Goal: Task Accomplishment & Management: Use online tool/utility

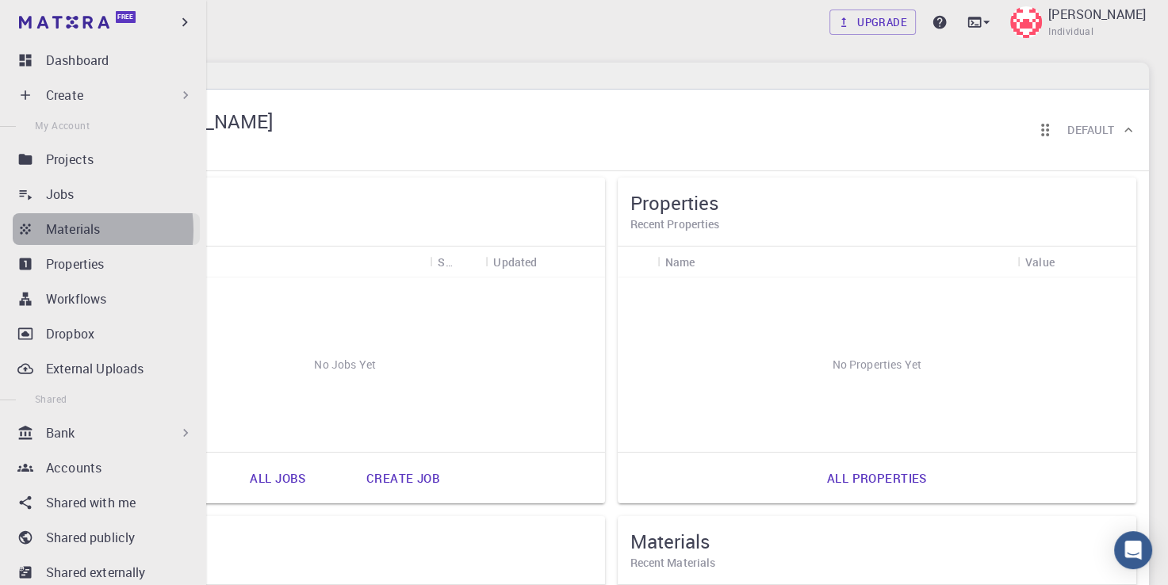
click at [62, 230] on p "Materials" at bounding box center [73, 229] width 54 height 19
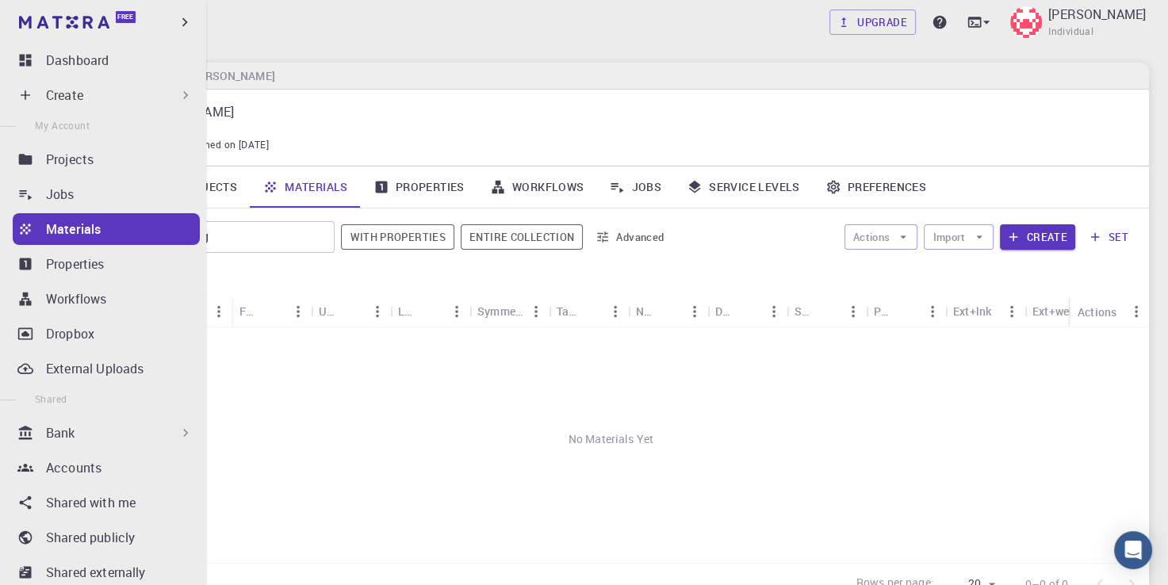
click at [117, 100] on div "Create" at bounding box center [119, 95] width 147 height 19
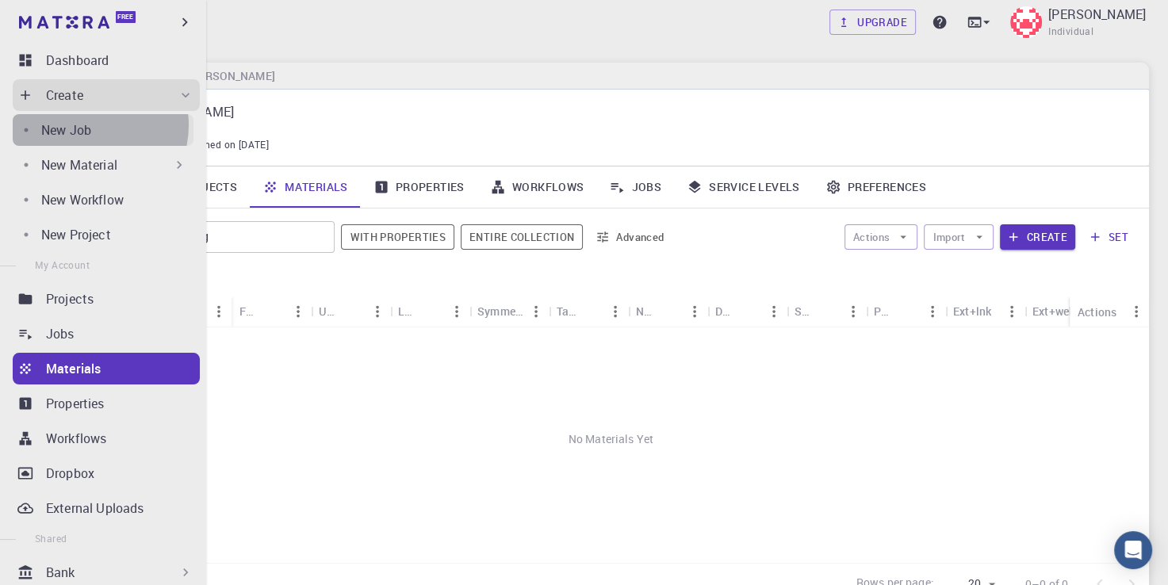
click at [88, 125] on p "New Job" at bounding box center [66, 129] width 50 height 19
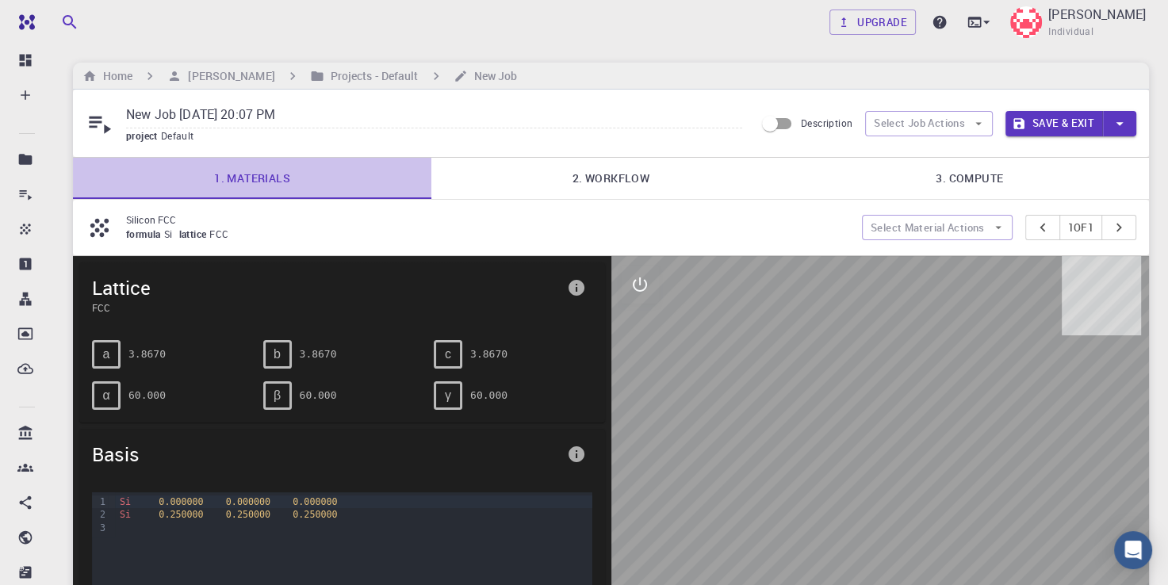
click at [272, 181] on link "1. Materials" at bounding box center [252, 178] width 358 height 41
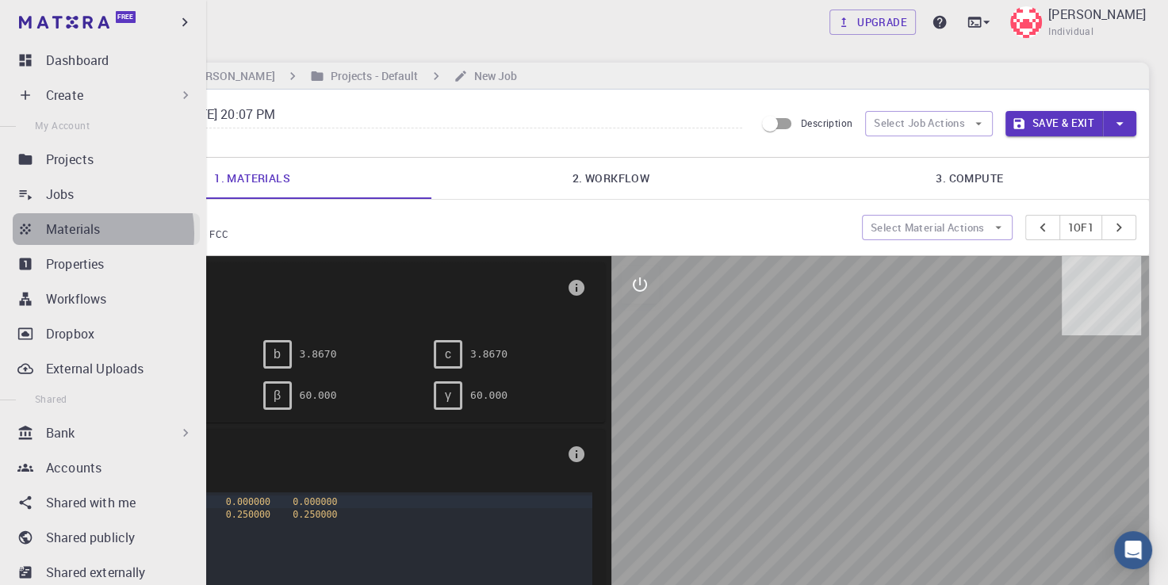
click at [77, 233] on p "Materials" at bounding box center [73, 229] width 54 height 19
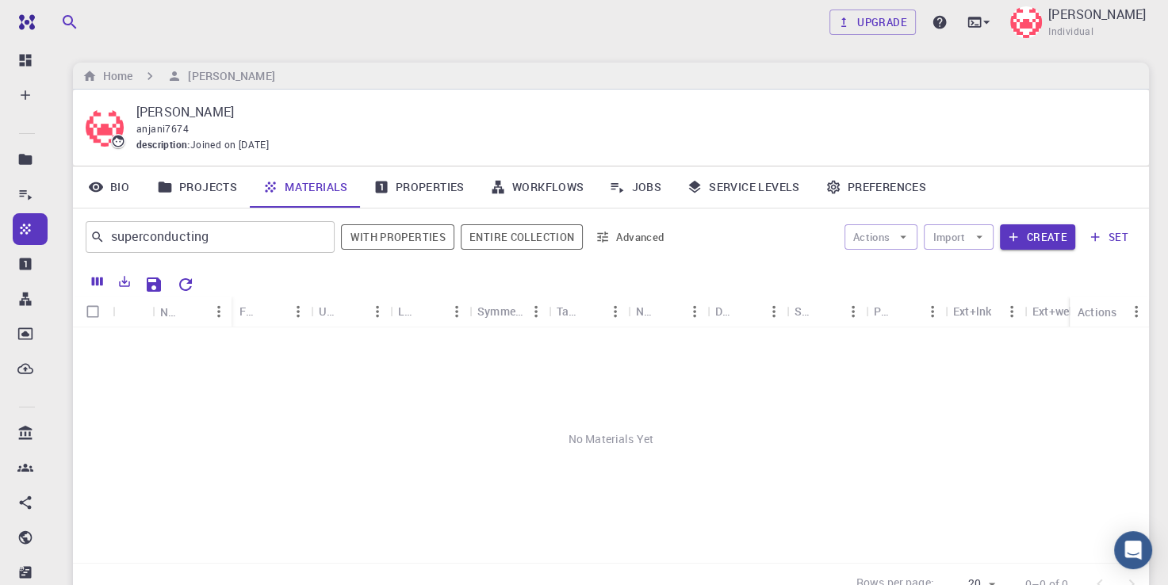
click at [296, 384] on div "No Materials Yet" at bounding box center [611, 439] width 1076 height 224
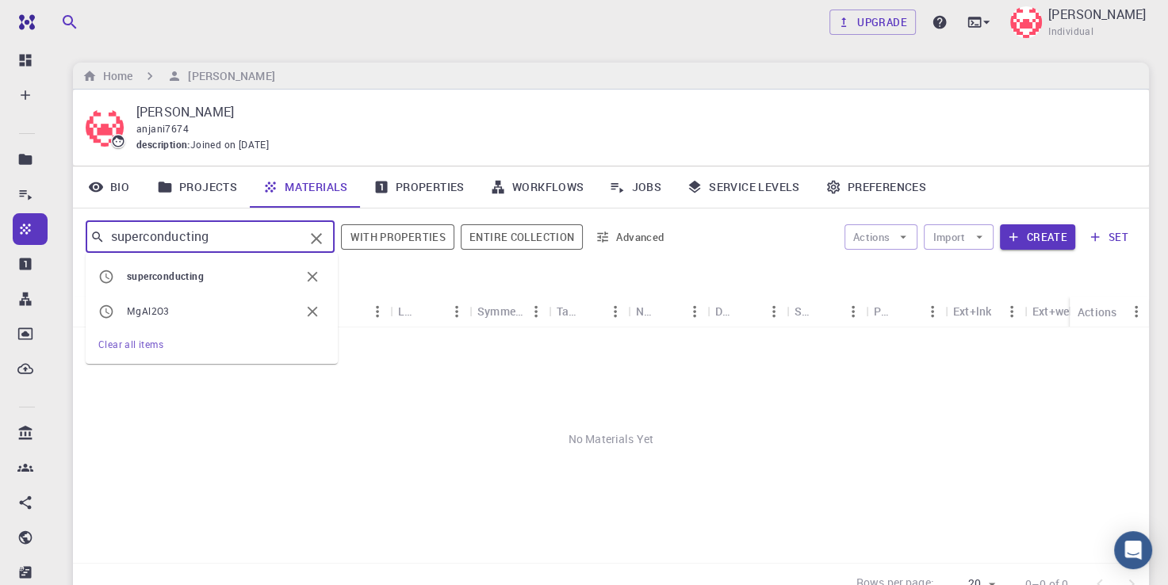
click at [212, 231] on input "superconducting" at bounding box center [204, 237] width 199 height 22
click at [163, 315] on span "MgAl2O3" at bounding box center [148, 310] width 43 height 13
type input "MgAl2O3"
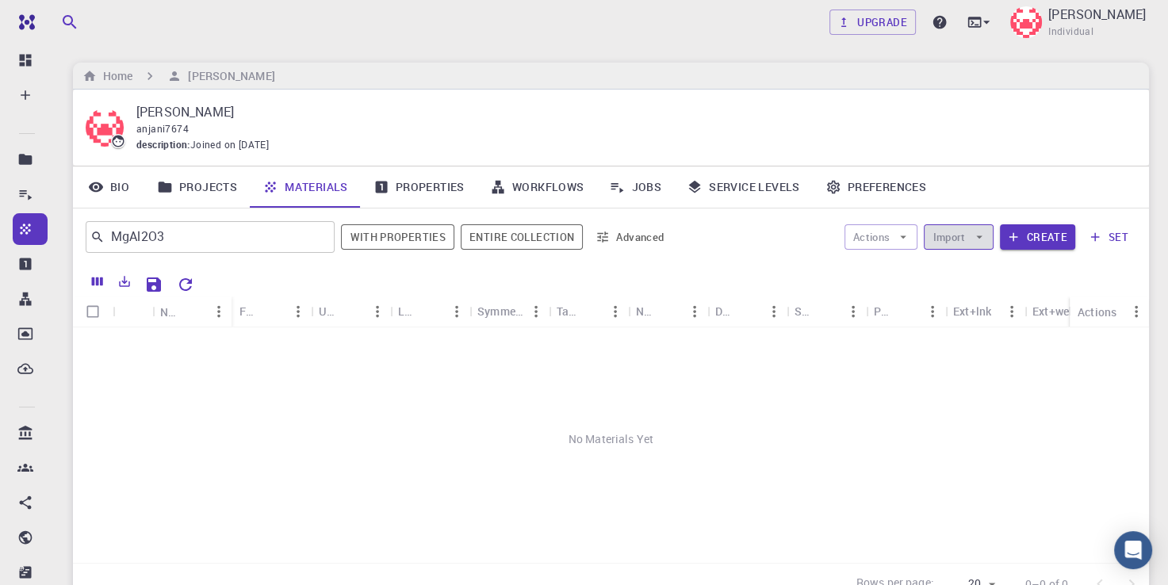
click at [943, 239] on button "Import" at bounding box center [958, 236] width 69 height 25
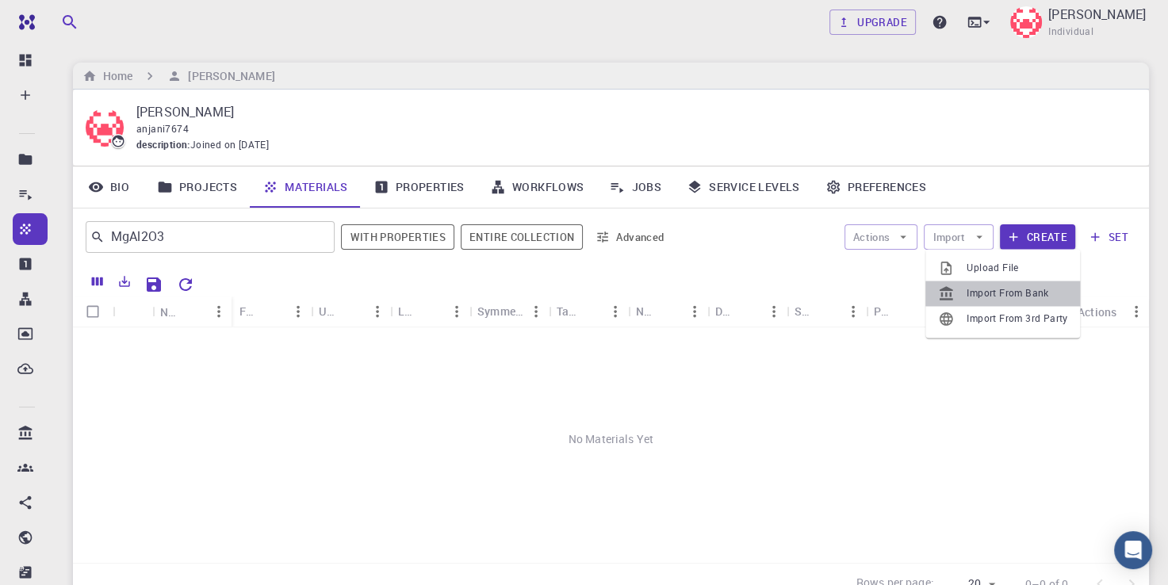
click at [985, 303] on li "Import From Bank" at bounding box center [1002, 293] width 155 height 25
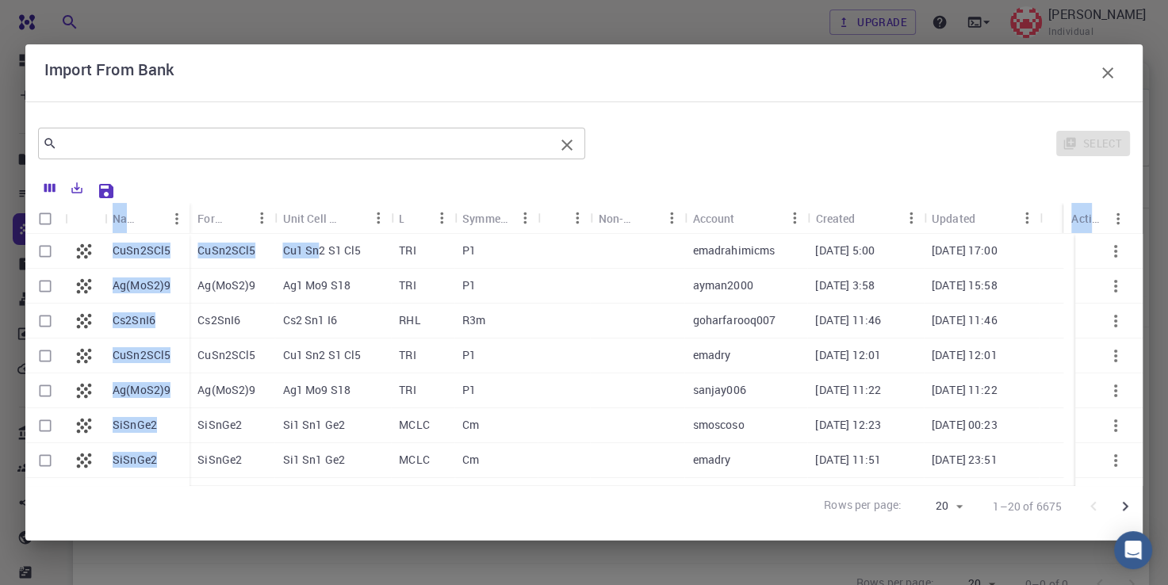
drag, startPoint x: 320, startPoint y: 259, endPoint x: 136, endPoint y: 139, distance: 219.9
click at [136, 139] on div "​ Select Name Formula Unit Cell Formula Lattice Symmetry Tags Non-periodic Acco…" at bounding box center [583, 321] width 1117 height 412
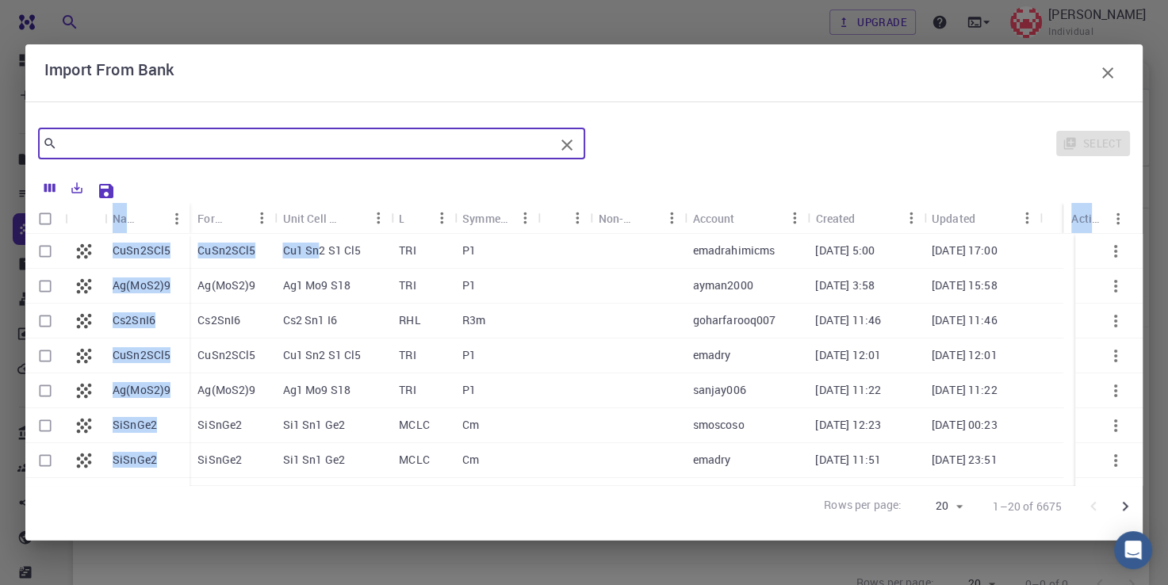
click at [136, 139] on input "text" at bounding box center [305, 143] width 497 height 22
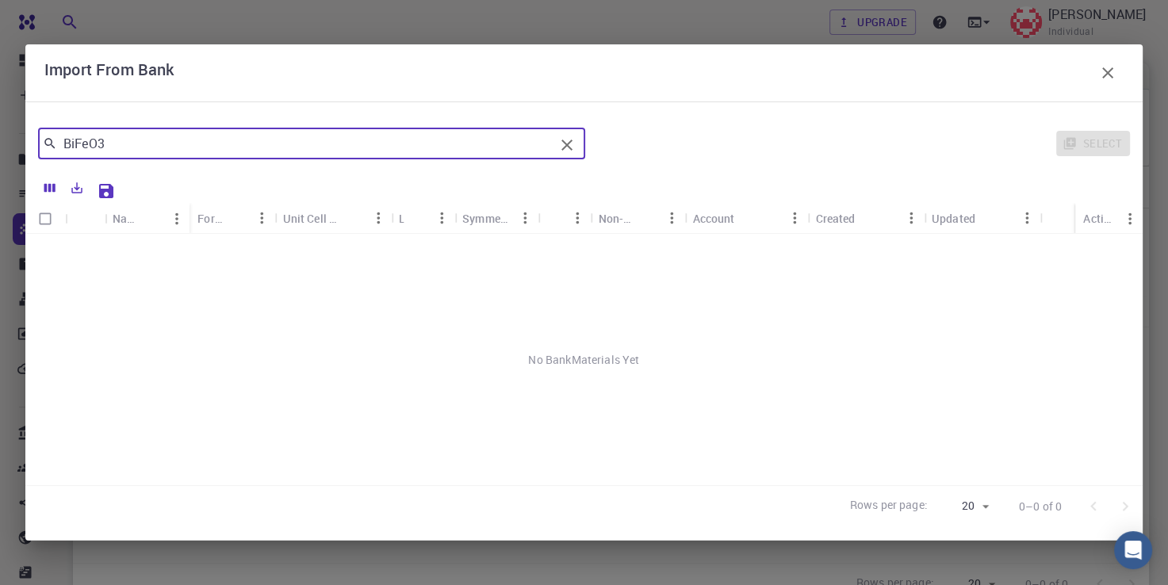
type input "BiFeO3"
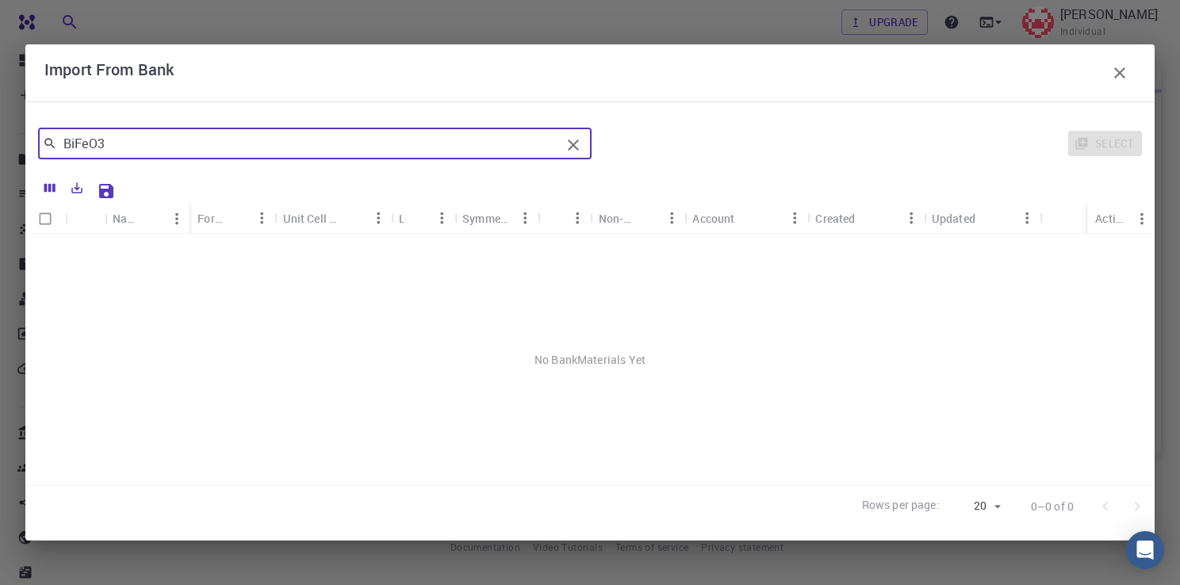
click at [571, 150] on icon "Clear" at bounding box center [573, 145] width 11 height 11
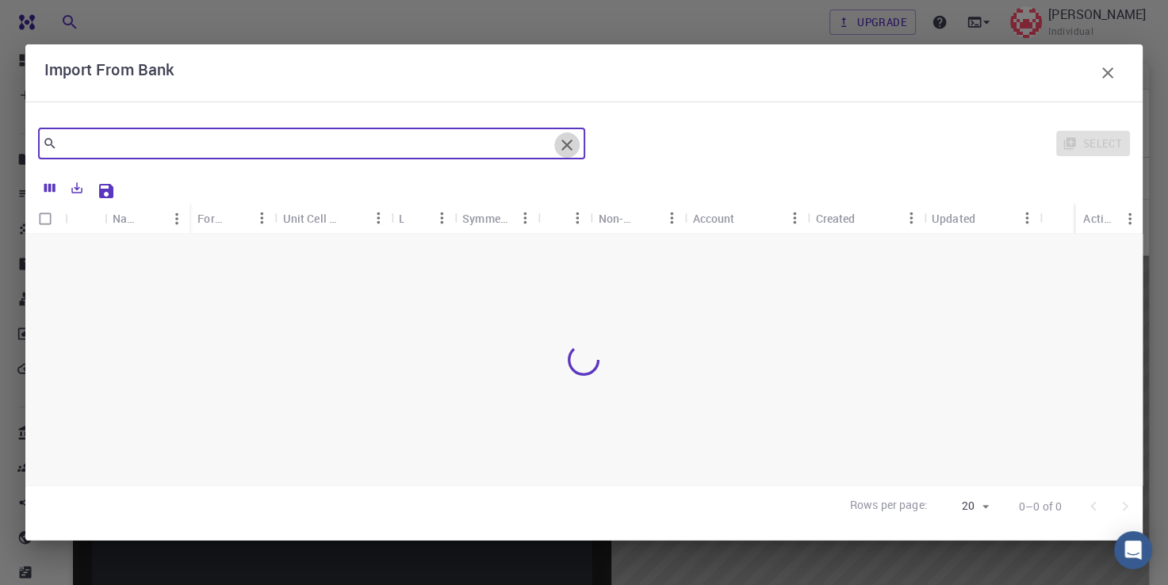
click at [571, 142] on icon "Clear" at bounding box center [566, 145] width 19 height 19
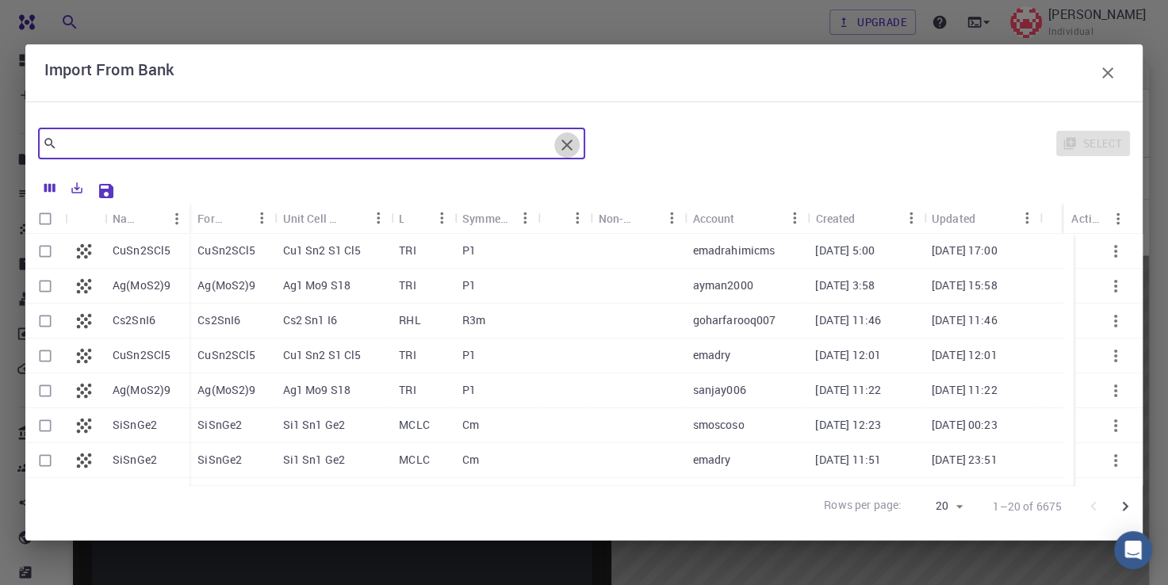
click at [571, 142] on icon "Clear" at bounding box center [566, 145] width 19 height 19
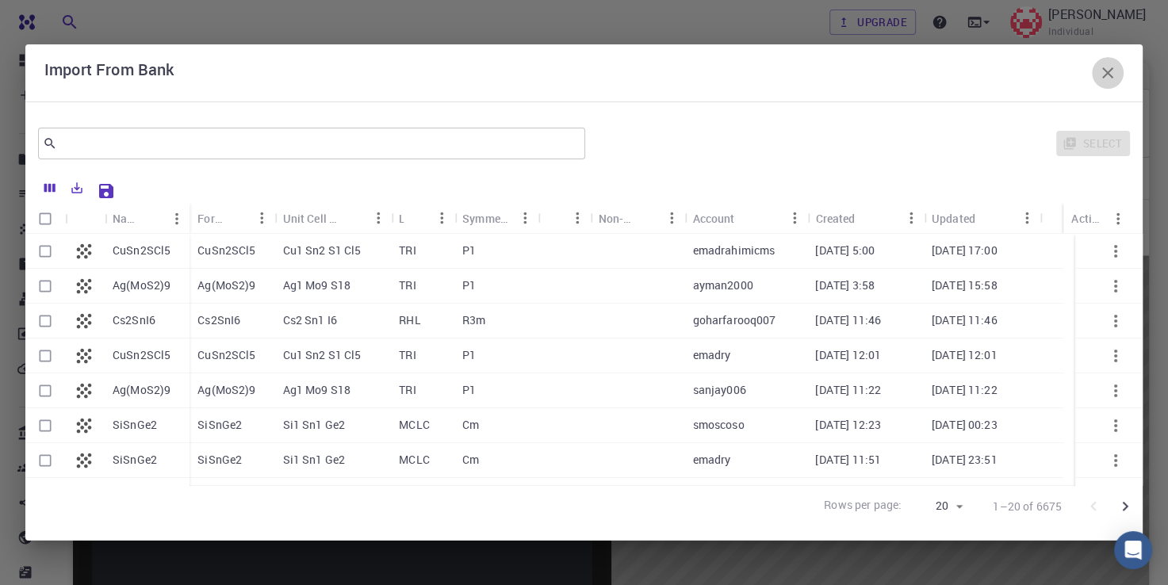
click at [1103, 73] on icon "button" at bounding box center [1107, 72] width 19 height 19
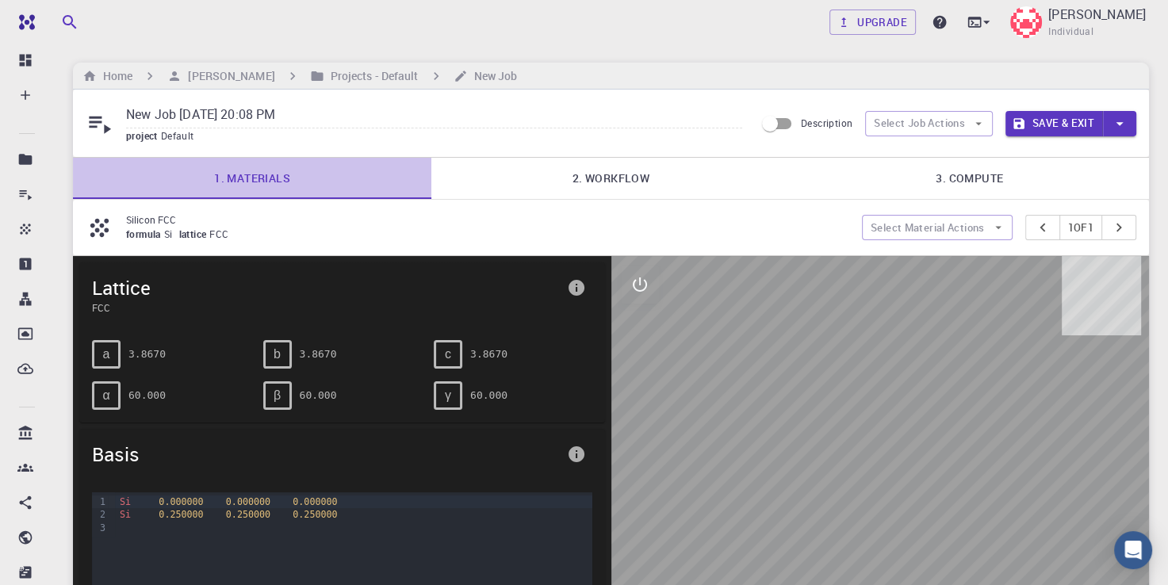
click at [262, 173] on link "1. Materials" at bounding box center [252, 178] width 358 height 41
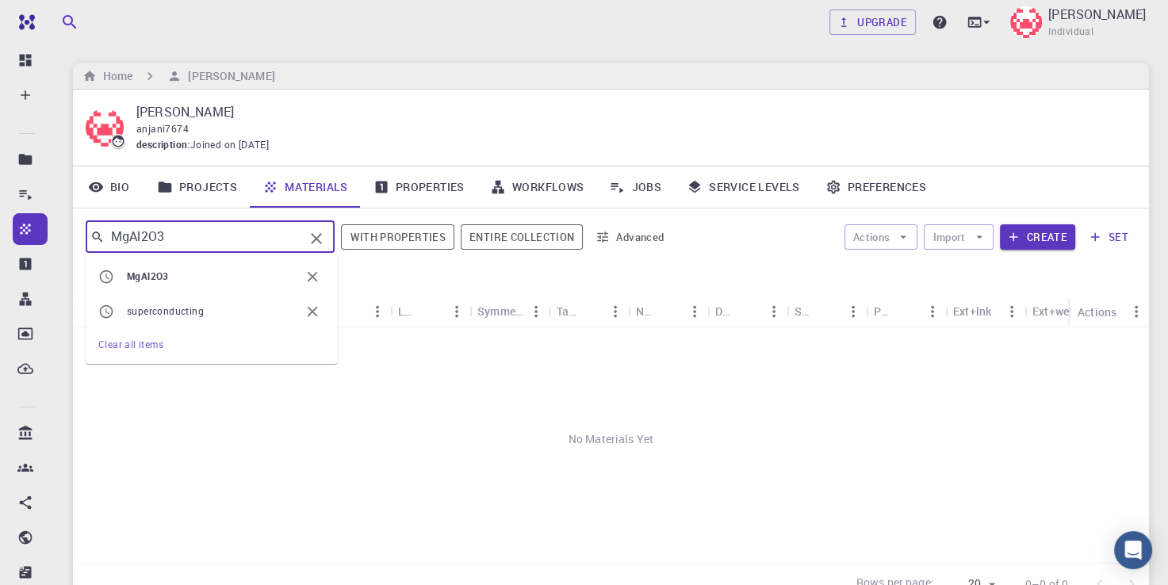
click at [174, 242] on input "MgAl2O3" at bounding box center [204, 237] width 199 height 22
type input "M"
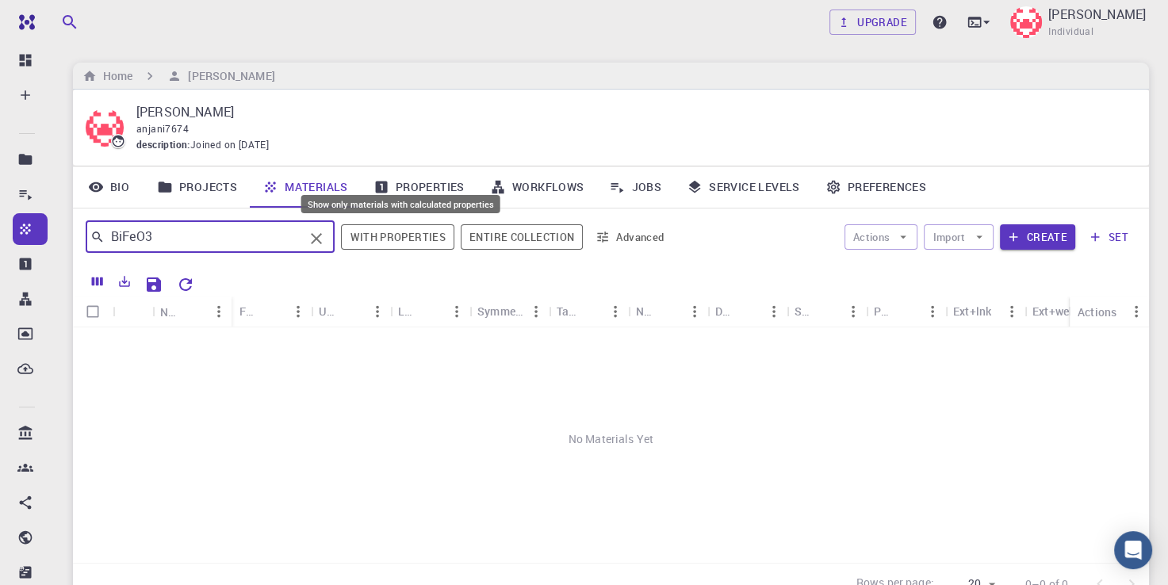
type input "BiFeO3"
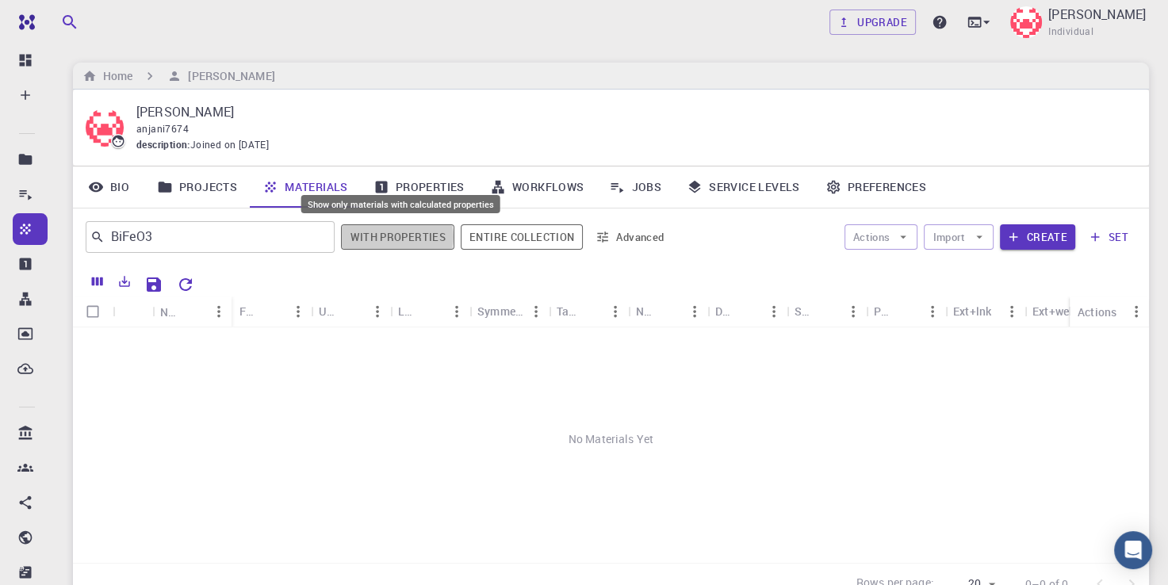
click at [400, 236] on button "With properties" at bounding box center [397, 236] width 113 height 25
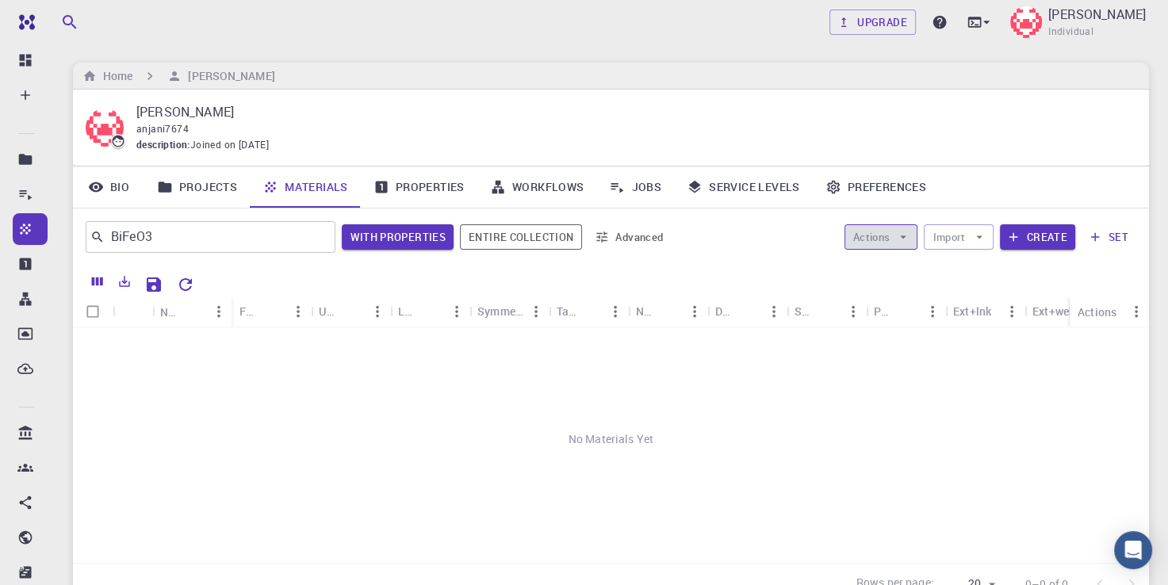
click at [910, 226] on button "Actions" at bounding box center [881, 236] width 74 height 25
click at [955, 242] on button "Import" at bounding box center [958, 236] width 69 height 25
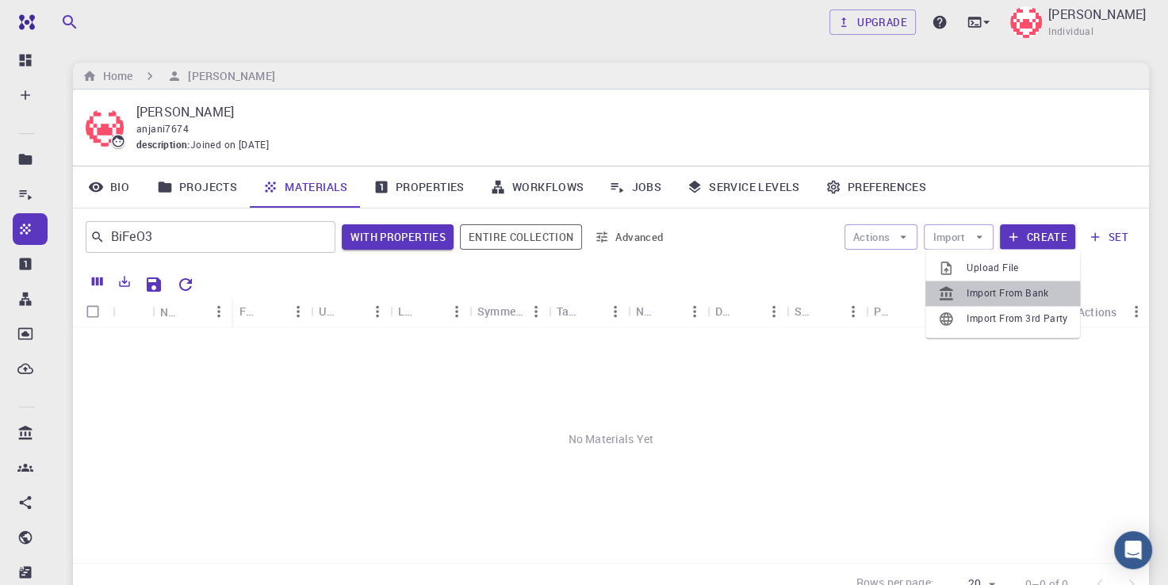
click at [982, 298] on span "Import From Bank" at bounding box center [1016, 293] width 101 height 16
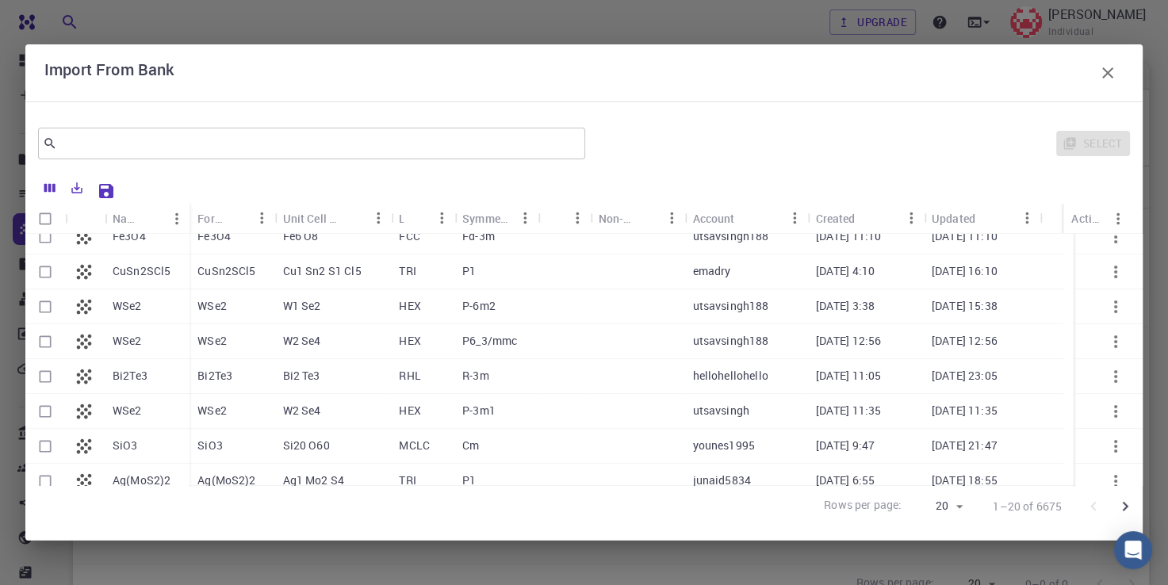
scroll to position [446, 0]
